Goal: Transaction & Acquisition: Purchase product/service

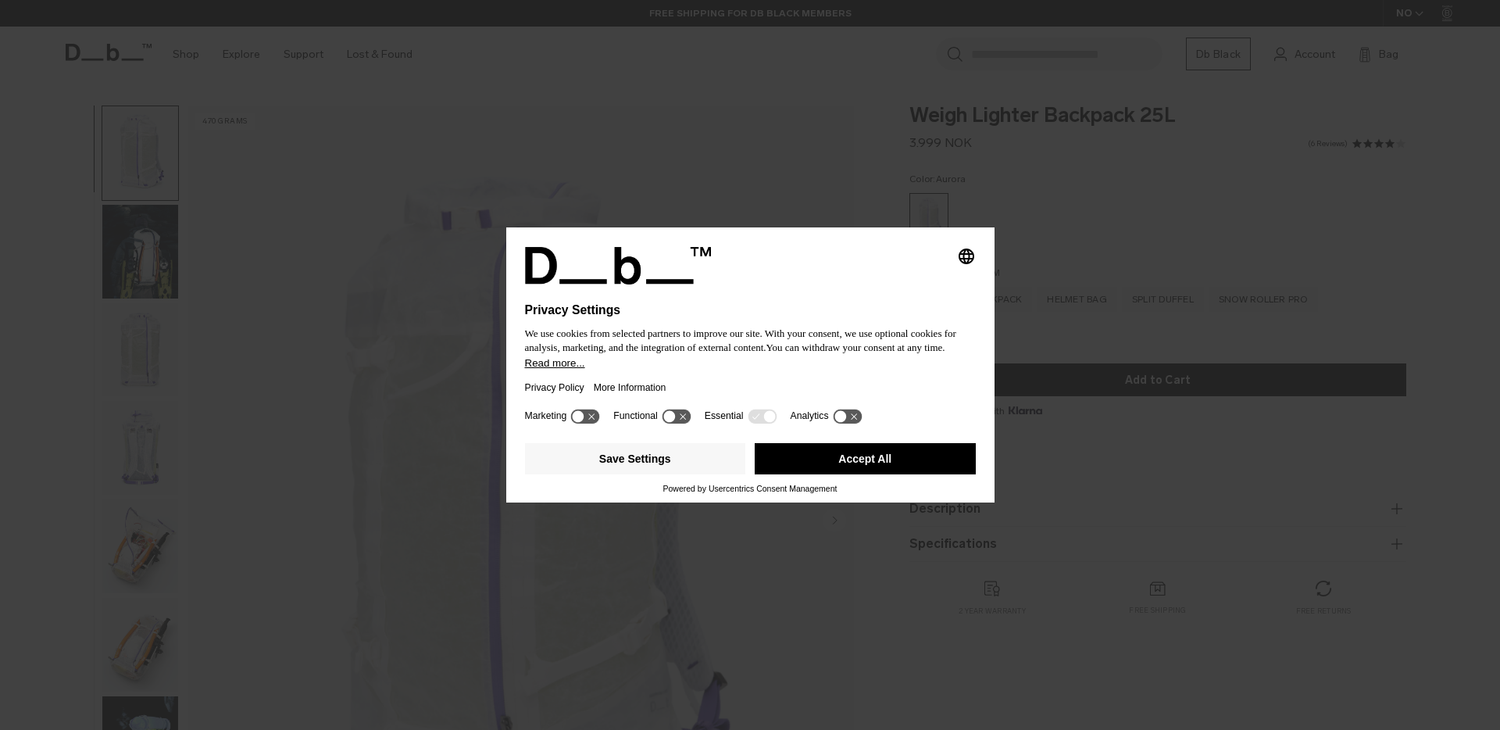
click at [1114, 347] on div "Selecting an option will immediately change the language Privacy Settings We us…" at bounding box center [750, 365] width 1500 height 730
click at [856, 484] on div "Save Settings Accept All" at bounding box center [750, 460] width 451 height 47
click at [862, 474] on button "Accept All" at bounding box center [865, 458] width 221 height 31
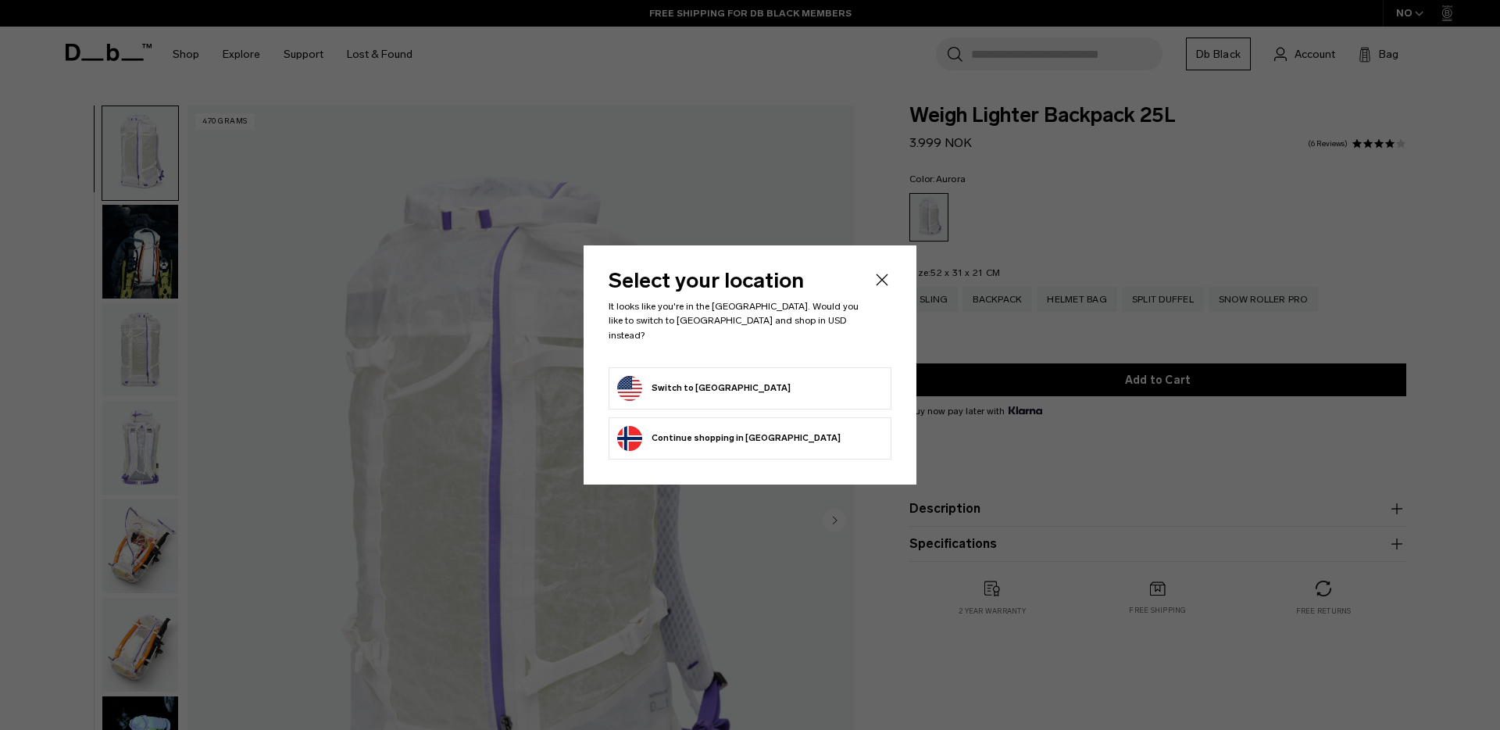
click at [880, 280] on icon "Close" at bounding box center [882, 279] width 19 height 19
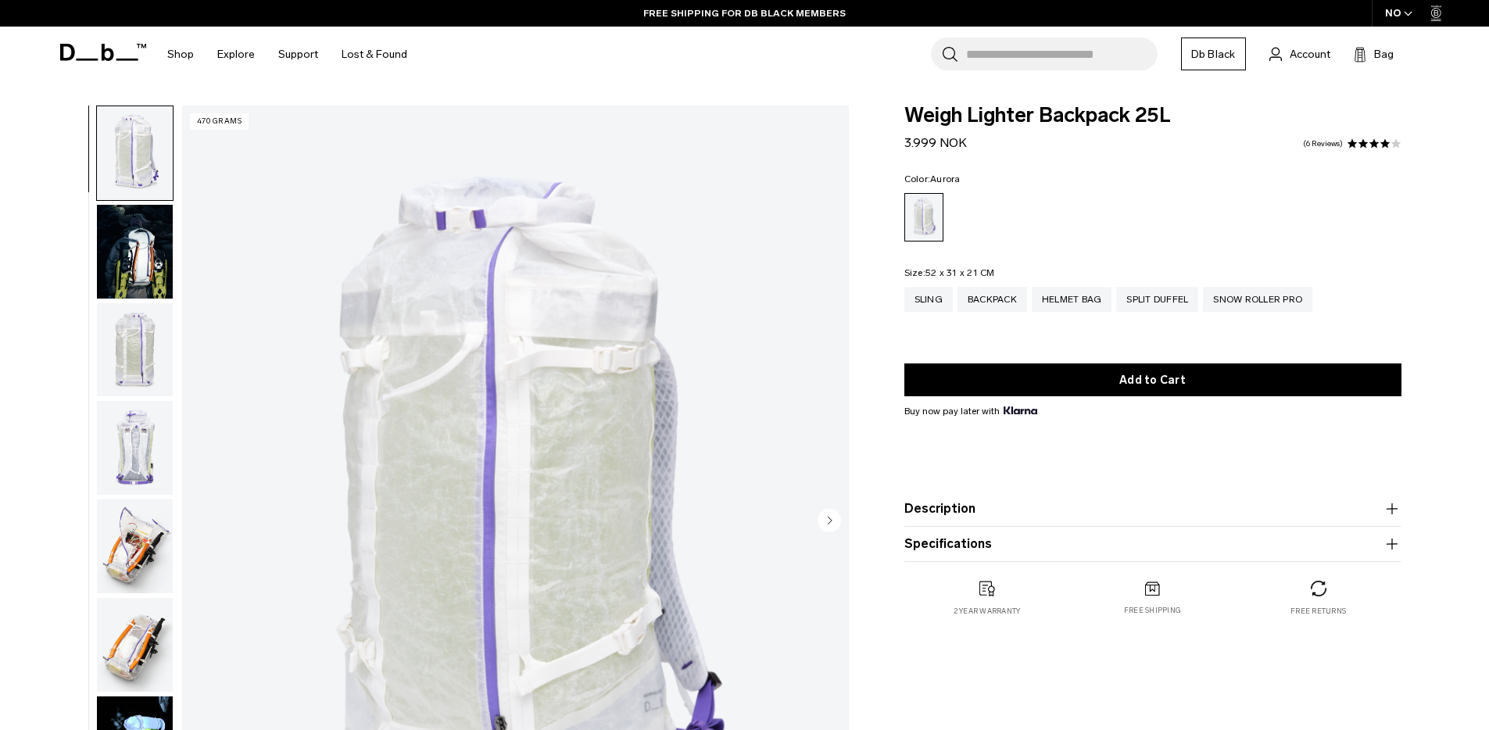
drag, startPoint x: 957, startPoint y: 145, endPoint x: 906, endPoint y: 145, distance: 51.6
click at [906, 145] on div "Weigh Lighter Backpack 25L 3.999 NOK 4.0 star rating 6 Reviews" at bounding box center [1152, 129] width 497 height 47
click at [970, 140] on div "Weigh Lighter Backpack 25L 3.999 NOK 4.0 star rating 6 Reviews" at bounding box center [1152, 129] width 497 height 47
drag, startPoint x: 947, startPoint y: 141, endPoint x: 894, endPoint y: 122, distance: 56.4
click at [892, 138] on div "Weigh Lighter Backpack 25L 3.999 NOK 4.0 star rating 6 Reviews Color: [GEOGRAPH…" at bounding box center [1152, 377] width 591 height 542
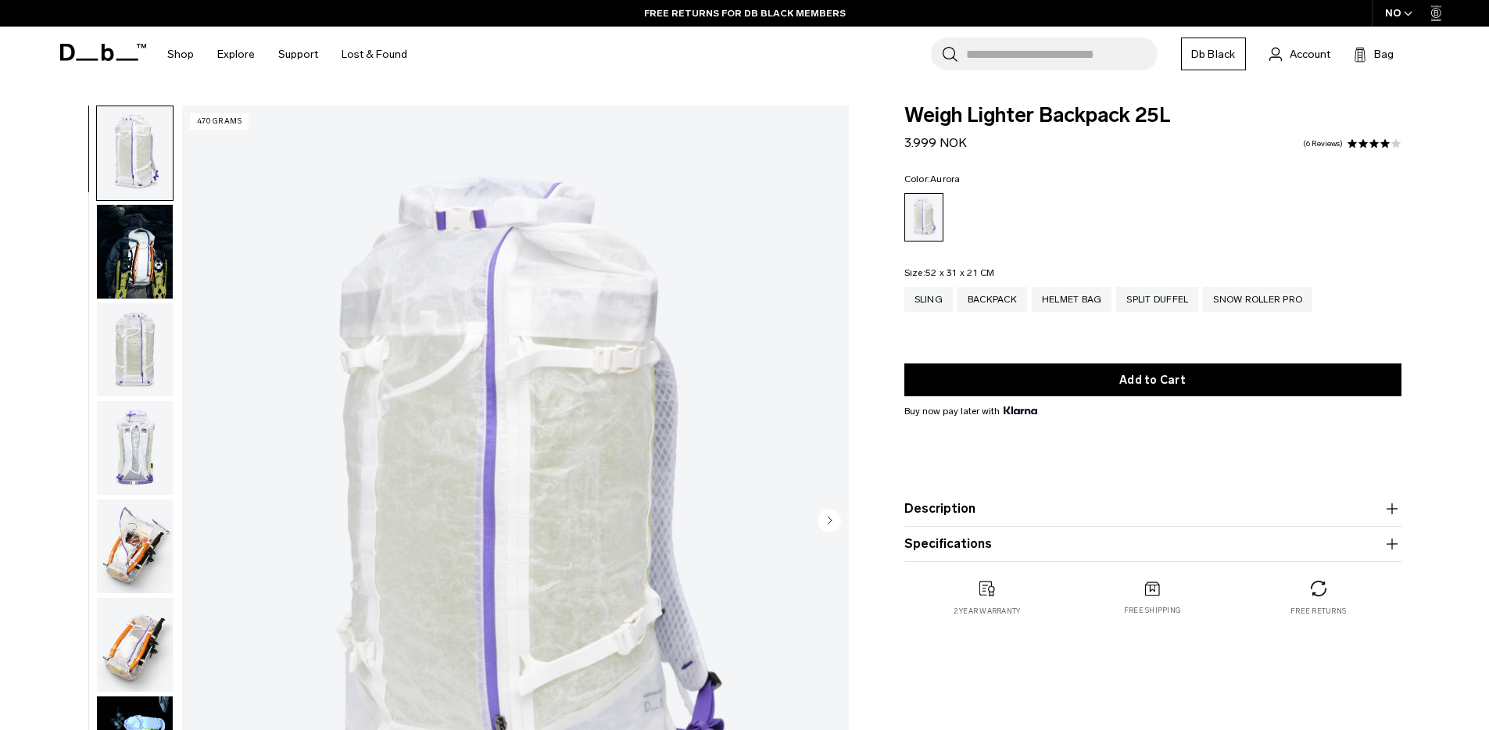
copy span "3.999 NOK"
click at [124, 337] on img "button" at bounding box center [135, 350] width 76 height 94
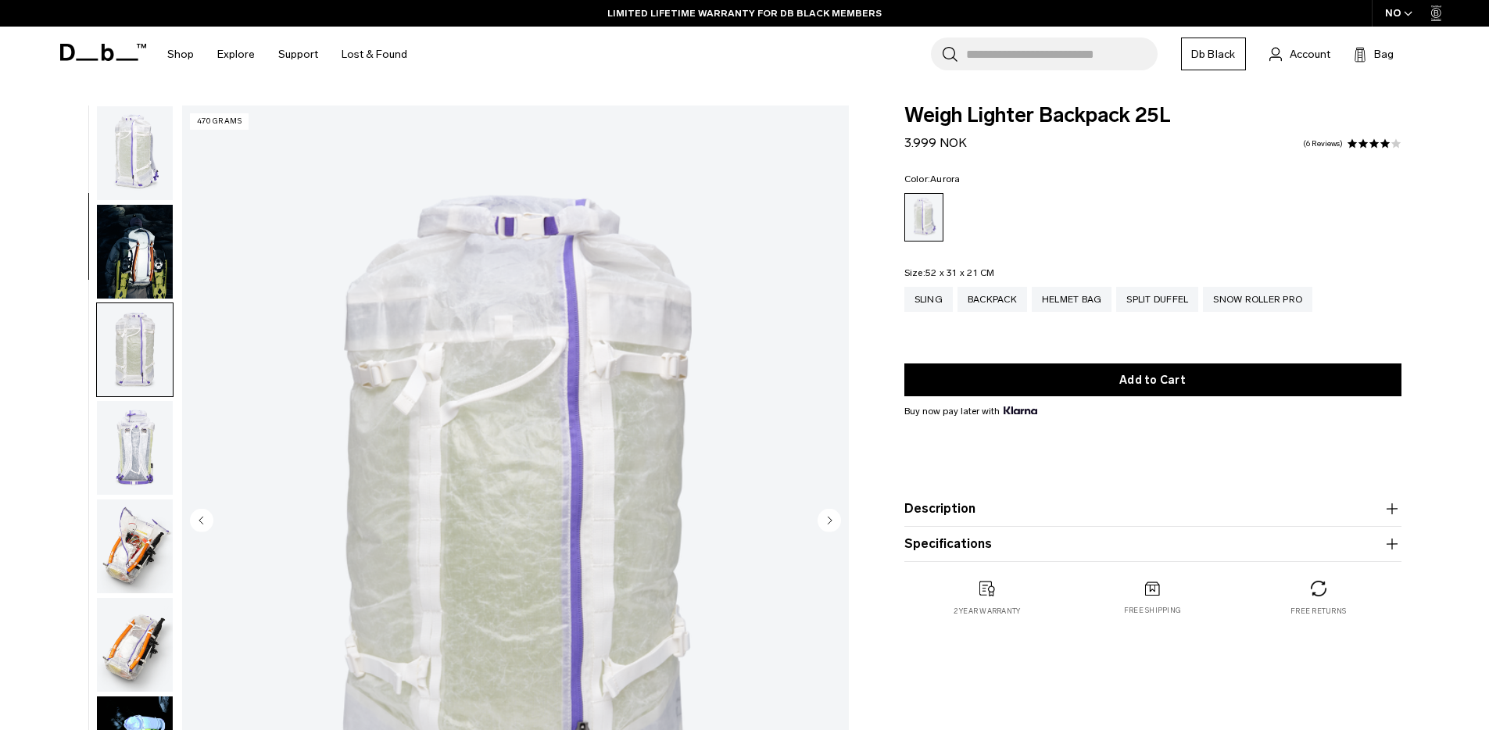
click at [137, 230] on img "button" at bounding box center [135, 252] width 76 height 94
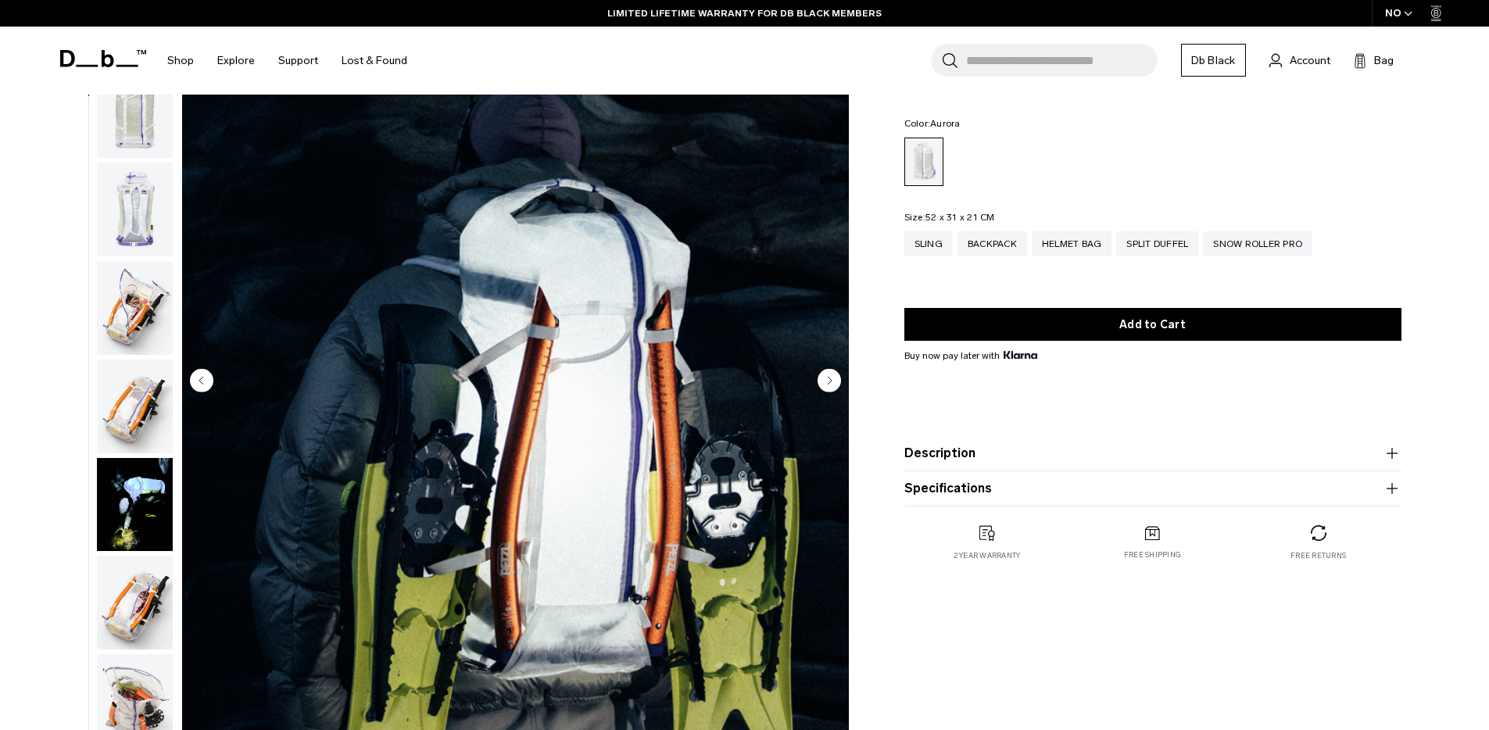
scroll to position [143, 0]
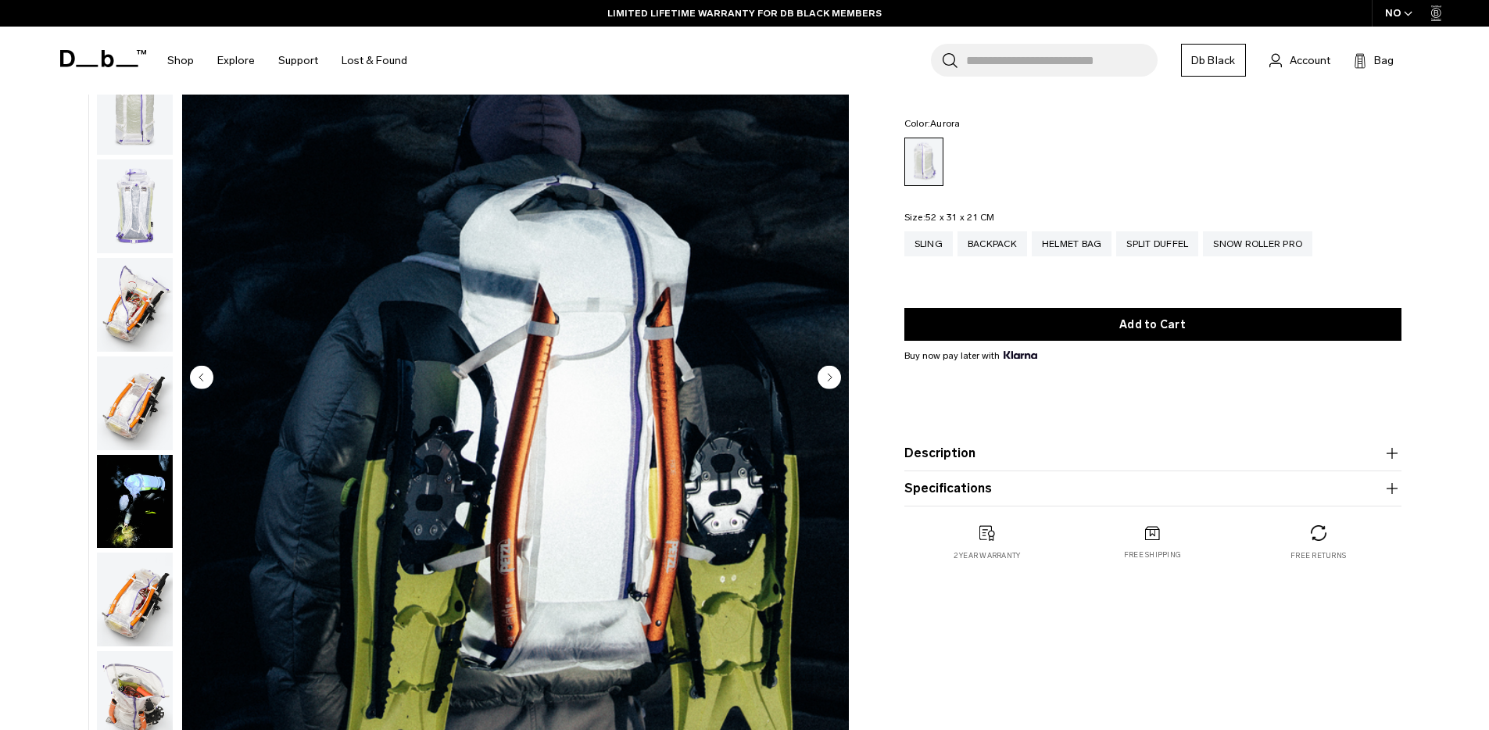
click at [828, 377] on icon "Next slide" at bounding box center [830, 377] width 4 height 7
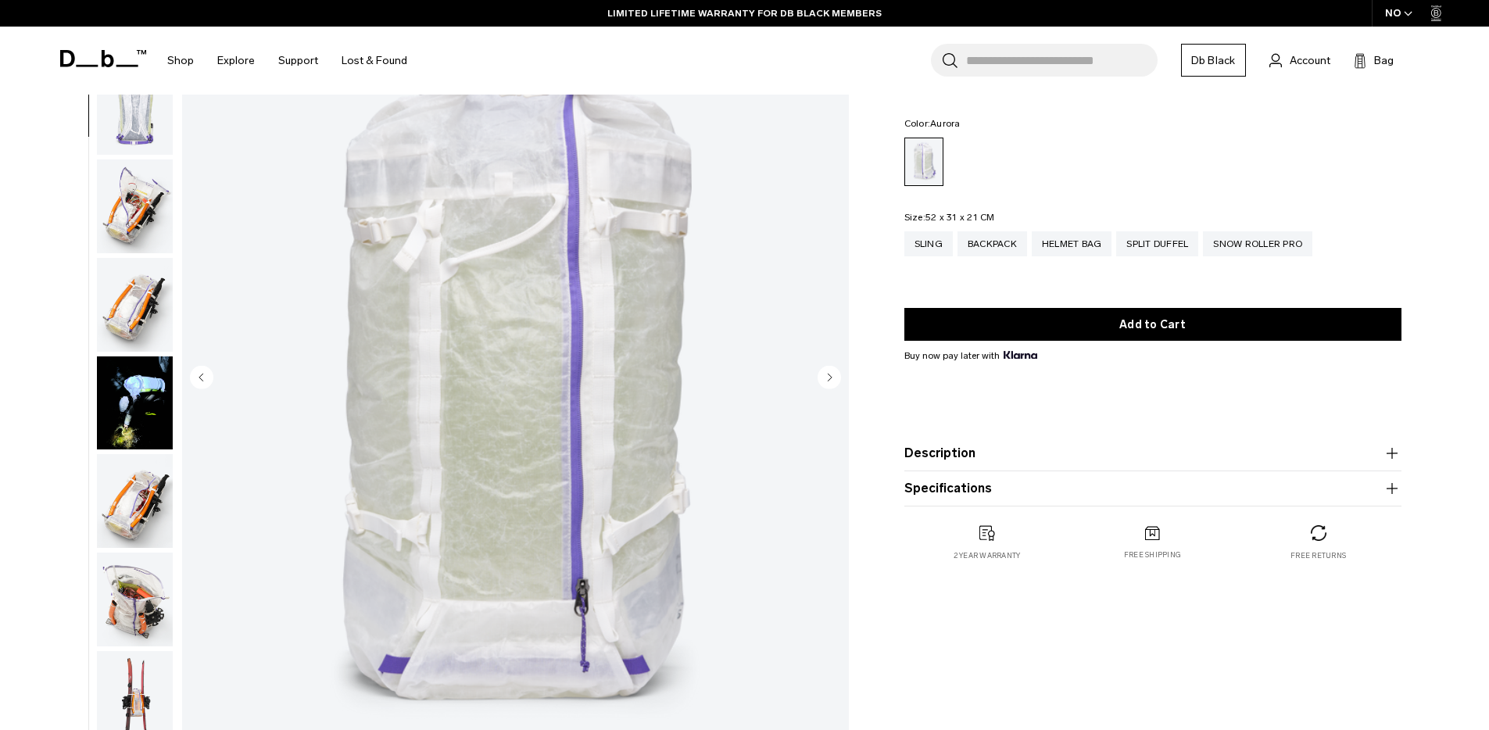
click at [828, 377] on icon "Next slide" at bounding box center [830, 377] width 4 height 7
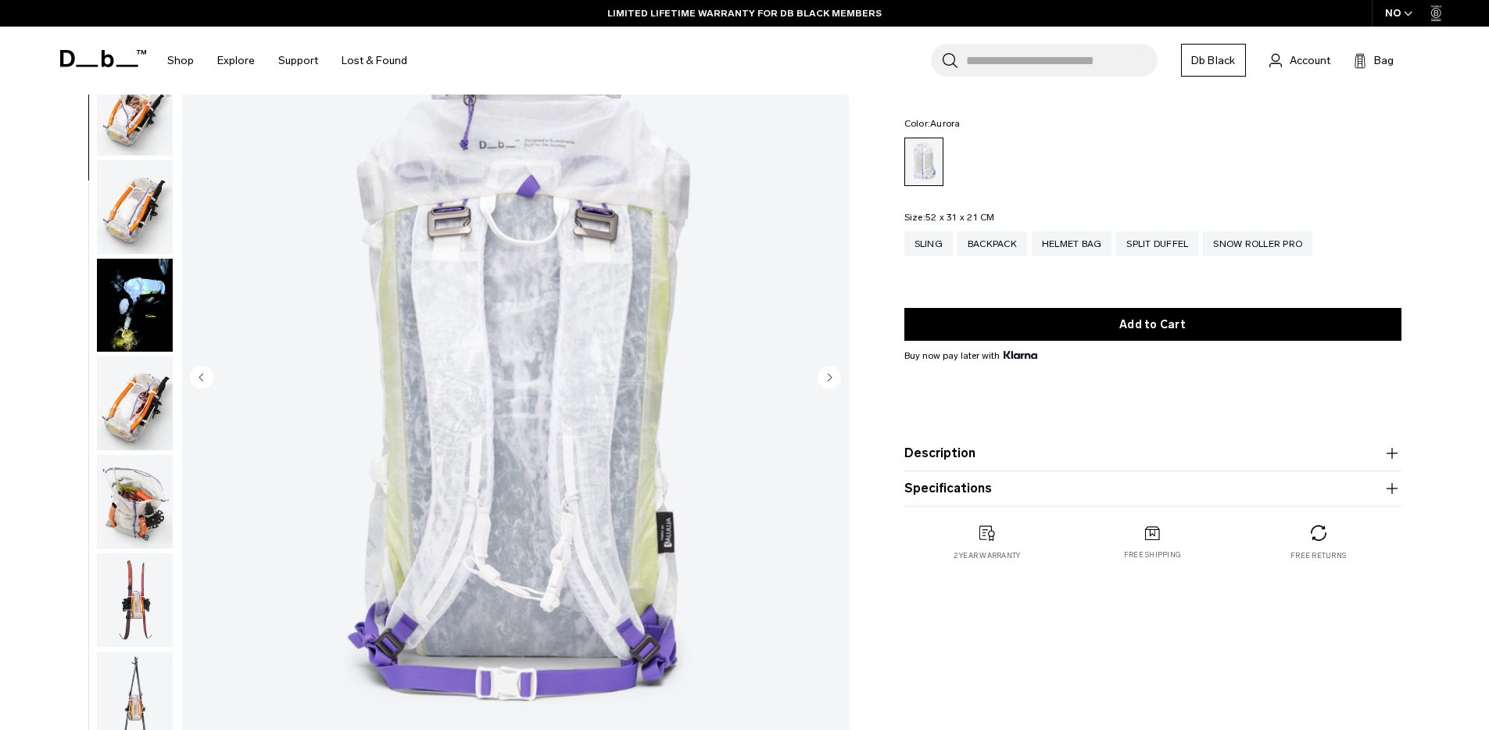
click at [828, 377] on icon "Next slide" at bounding box center [830, 377] width 4 height 7
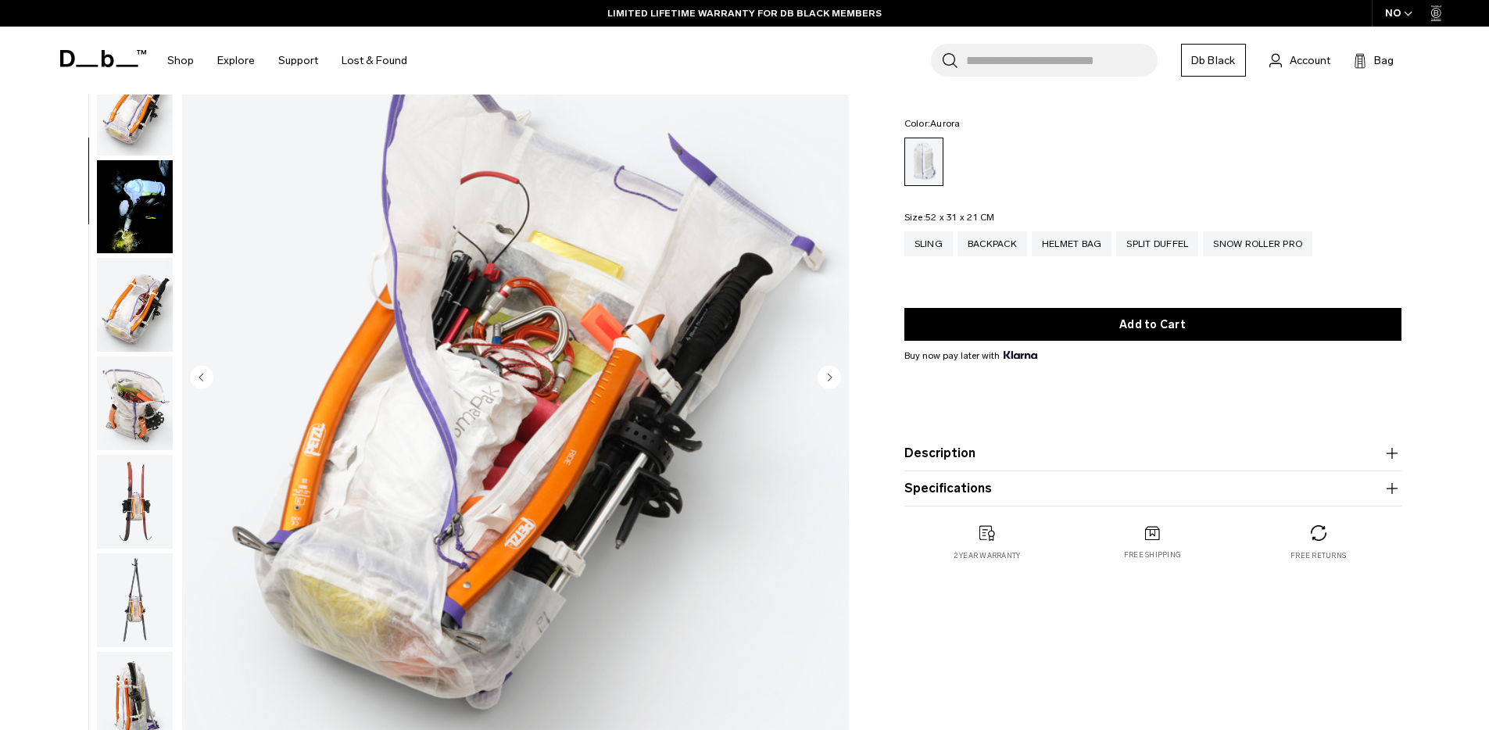
click at [828, 377] on icon "Next slide" at bounding box center [830, 377] width 4 height 7
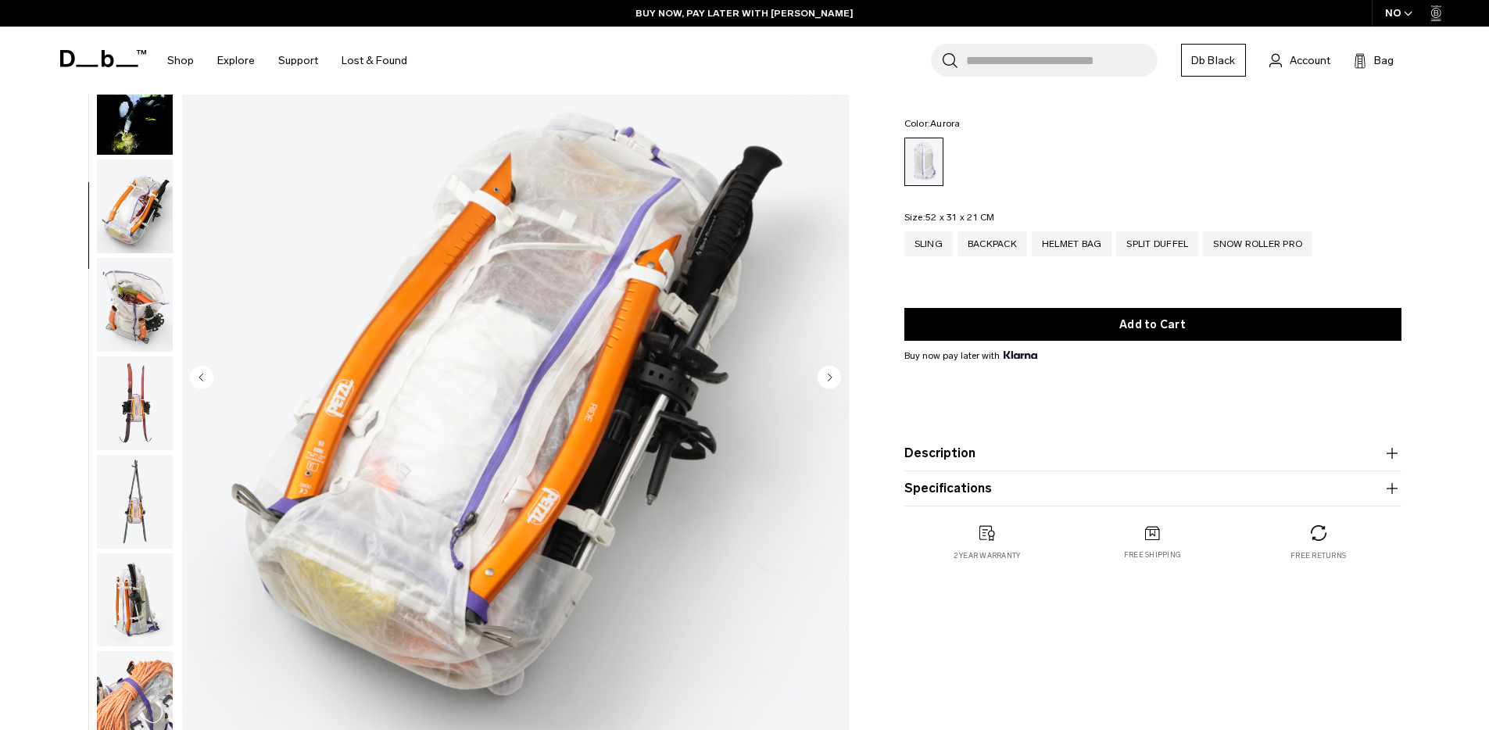
click at [828, 377] on icon "Next slide" at bounding box center [830, 377] width 4 height 7
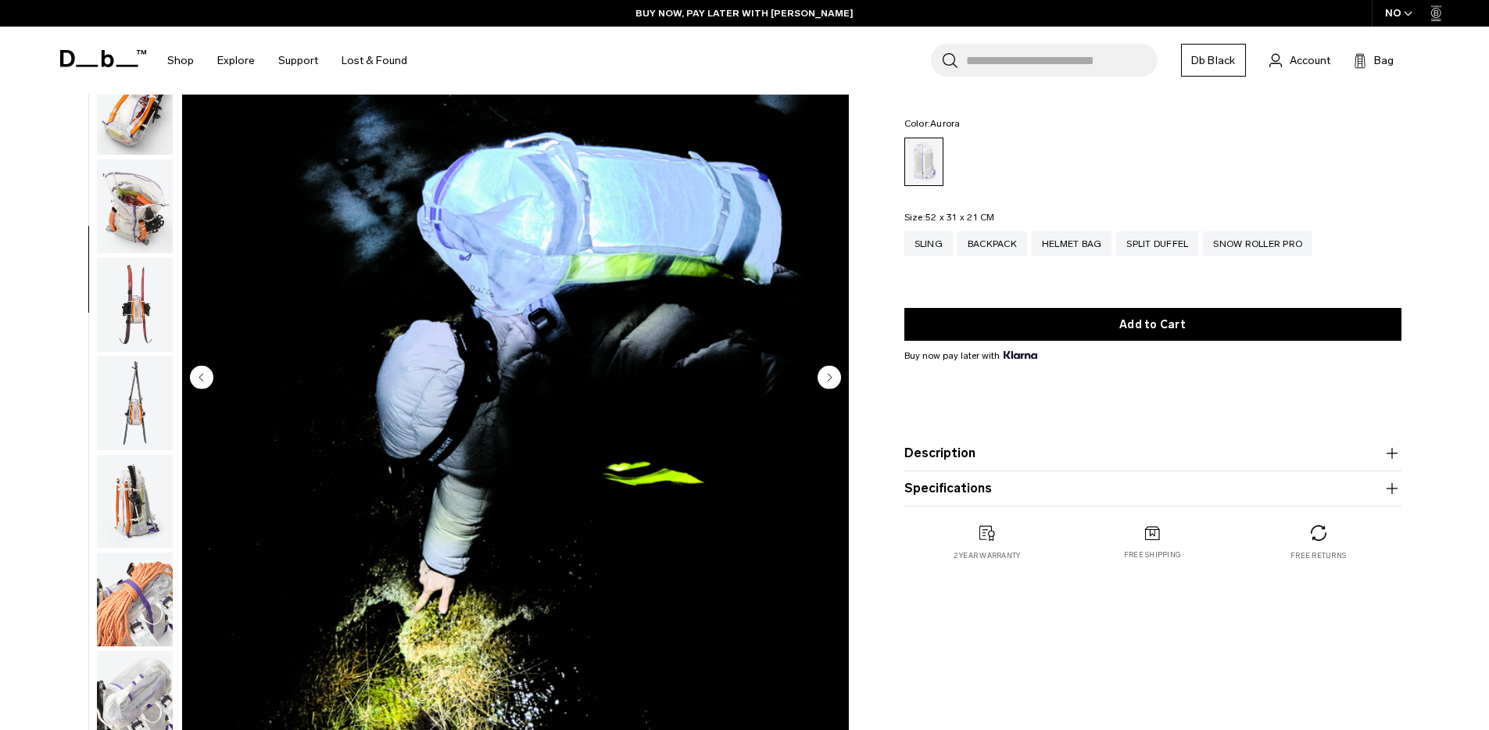
click at [828, 377] on icon "Next slide" at bounding box center [830, 377] width 4 height 7
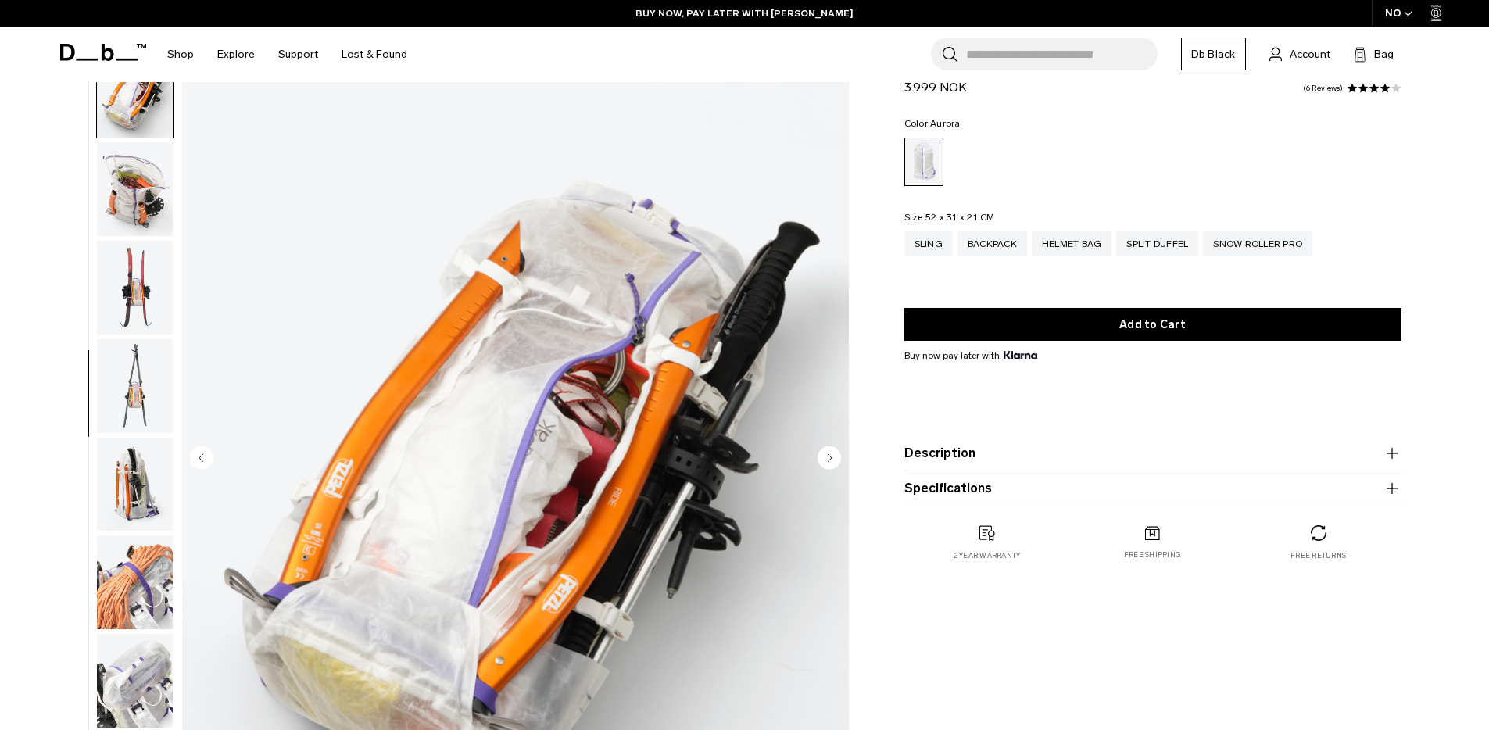
scroll to position [62, 0]
click at [1069, 241] on div "Helmet Bag" at bounding box center [1072, 243] width 80 height 25
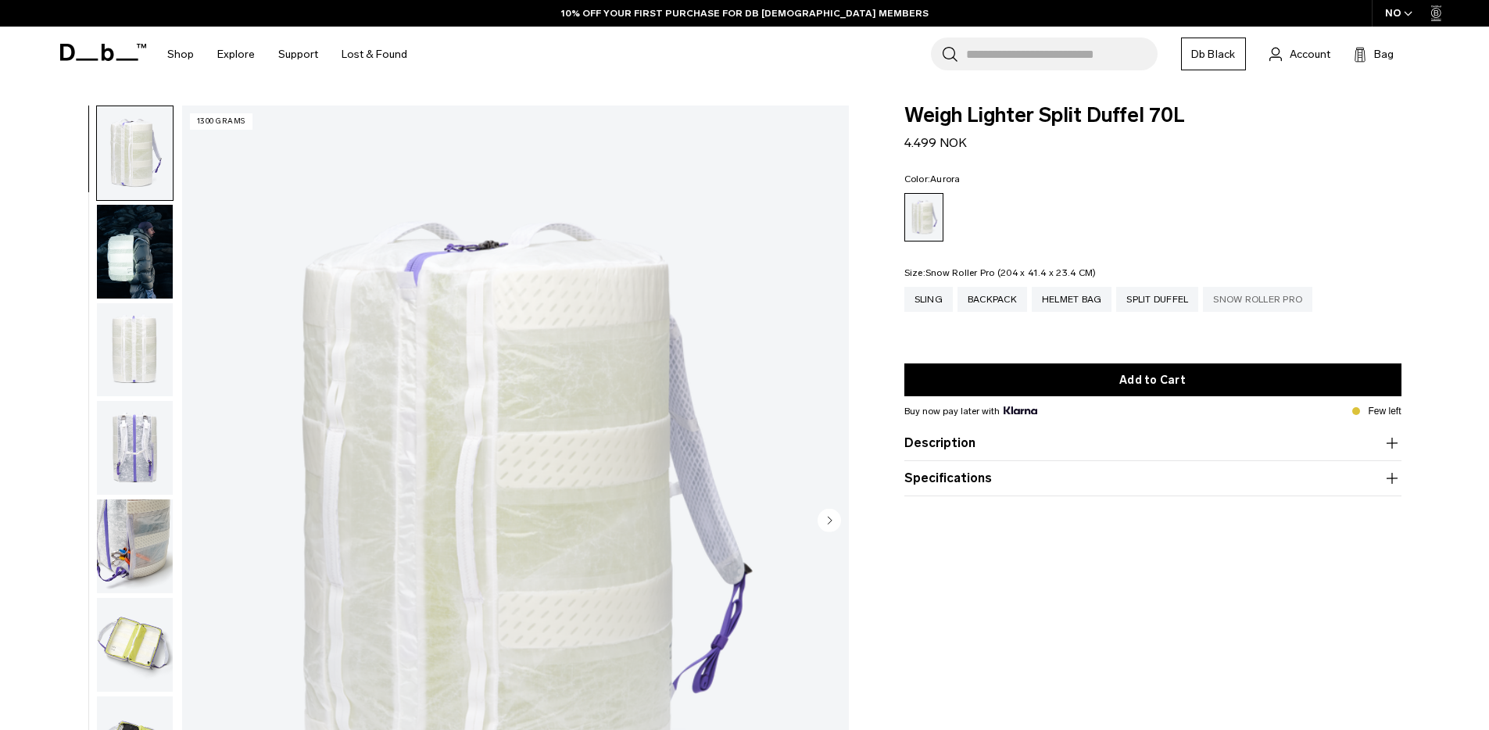
click at [1281, 299] on div "Snow Roller Pro" at bounding box center [1257, 299] width 109 height 25
